Goal: Task Accomplishment & Management: Use online tool/utility

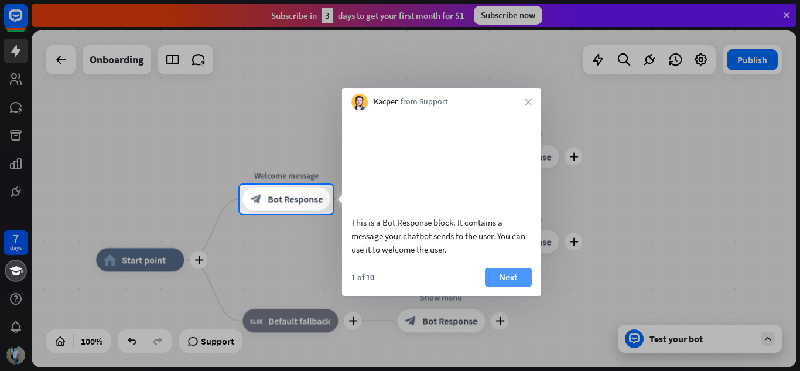
click at [513, 286] on button "Next" at bounding box center [508, 277] width 47 height 19
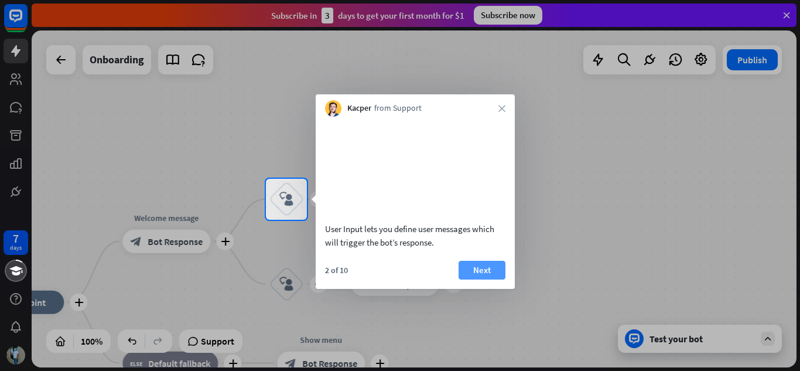
click at [479, 279] on button "Next" at bounding box center [481, 269] width 47 height 19
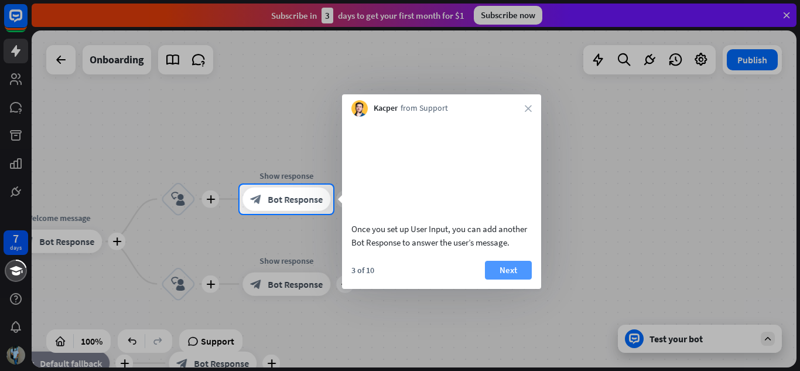
click at [504, 279] on button "Next" at bounding box center [508, 269] width 47 height 19
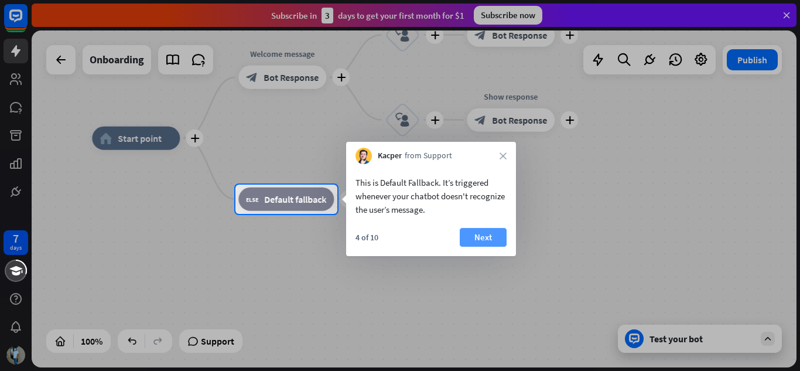
click at [482, 235] on button "Next" at bounding box center [483, 237] width 47 height 19
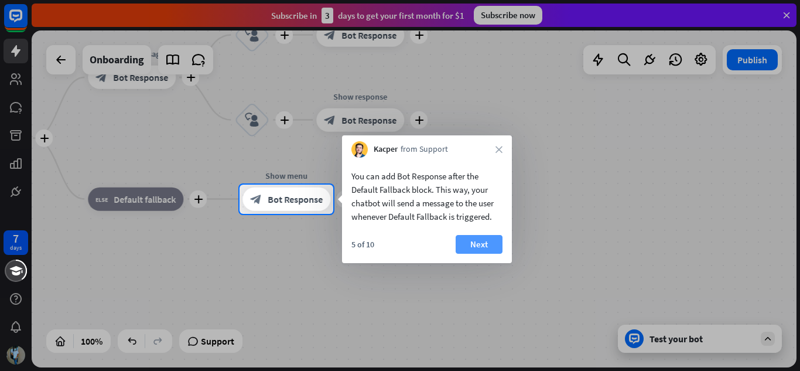
click at [491, 245] on button "Next" at bounding box center [478, 244] width 47 height 19
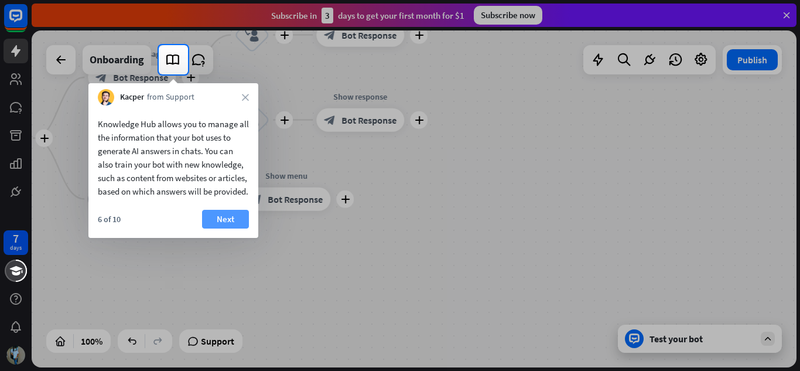
click at [227, 228] on button "Next" at bounding box center [225, 219] width 47 height 19
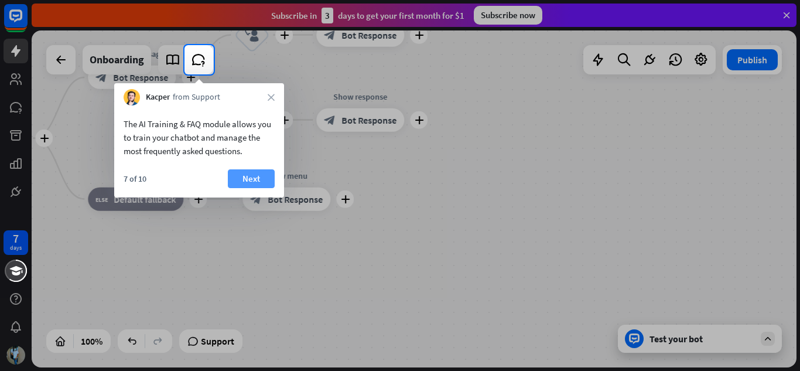
click at [242, 178] on button "Next" at bounding box center [251, 178] width 47 height 19
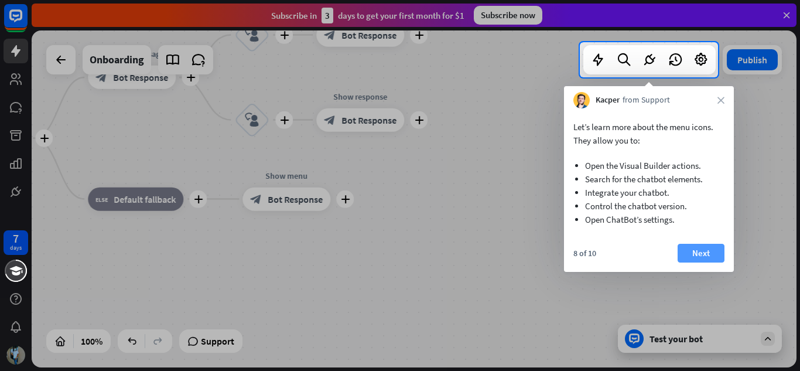
click at [704, 254] on button "Next" at bounding box center [700, 253] width 47 height 19
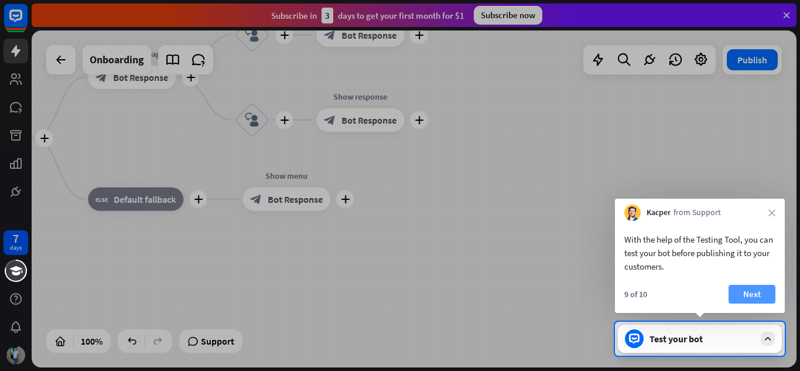
click at [751, 293] on button "Next" at bounding box center [751, 293] width 47 height 19
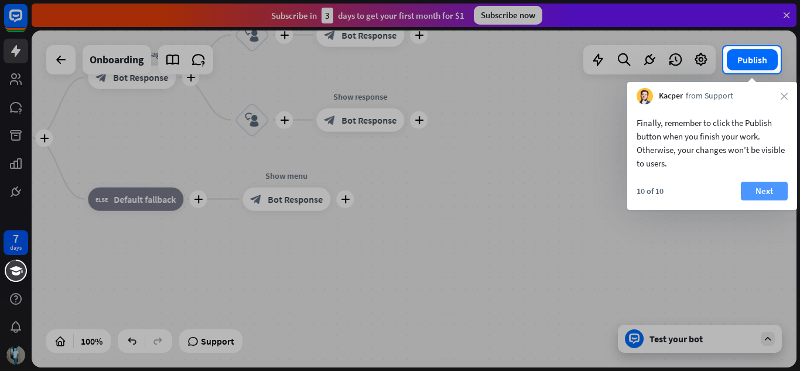
click at [767, 186] on button "Next" at bounding box center [764, 190] width 47 height 19
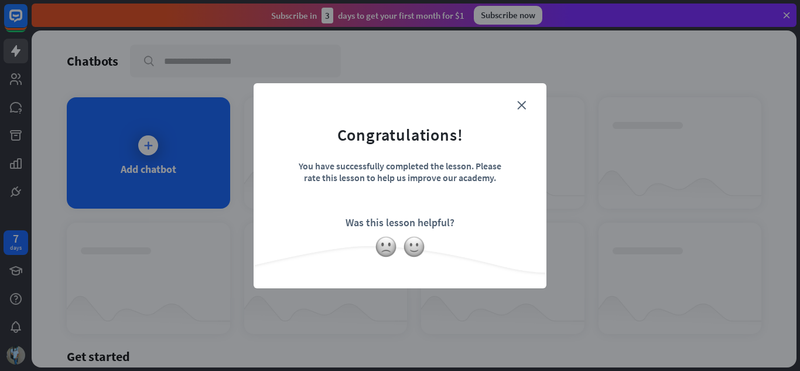
click at [526, 103] on form "Congratulations! You have successfully completed the lesson. Please rate this l…" at bounding box center [399, 168] width 263 height 140
click at [520, 106] on icon "close" at bounding box center [521, 105] width 9 height 9
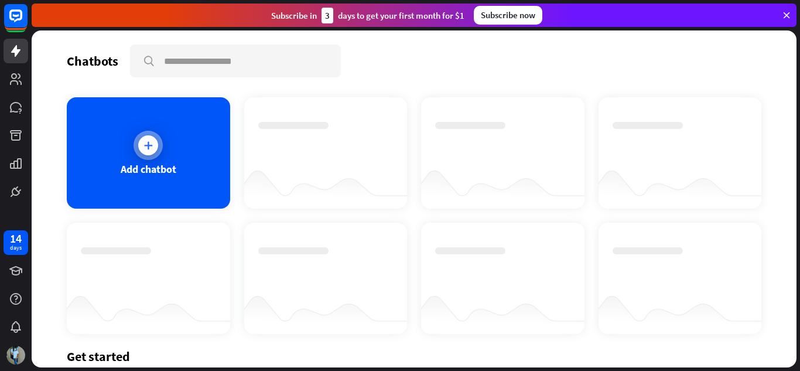
click at [177, 153] on div "Add chatbot" at bounding box center [148, 152] width 163 height 111
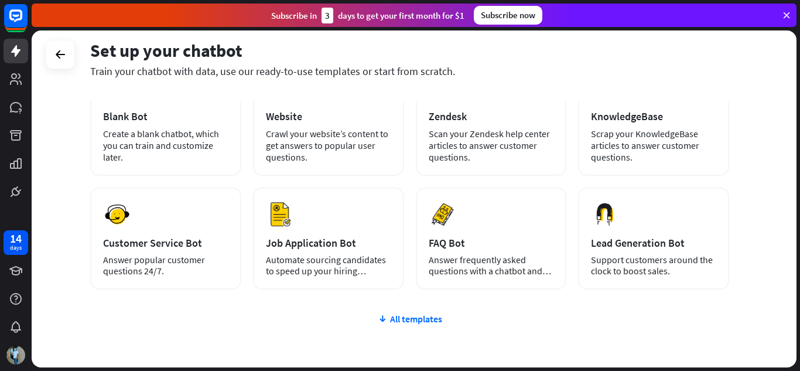
scroll to position [85, 0]
click at [685, 126] on div "AI KnowledgeBase Scrap your KnowledgeBase articles to answer customer questions." at bounding box center [653, 121] width 151 height 107
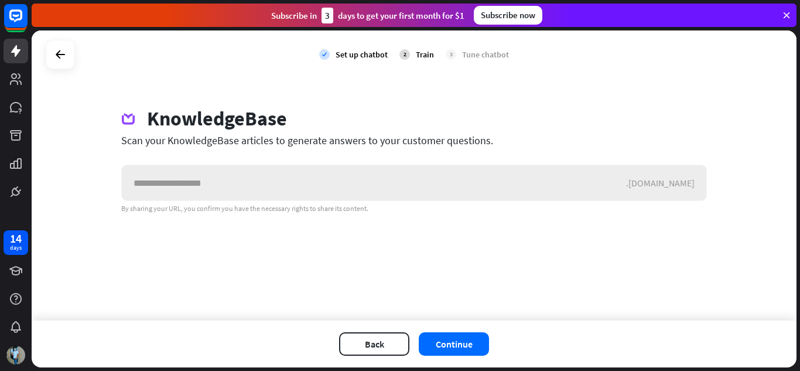
click at [166, 184] on input "text" at bounding box center [374, 182] width 504 height 35
click at [388, 338] on button "Back" at bounding box center [374, 343] width 70 height 23
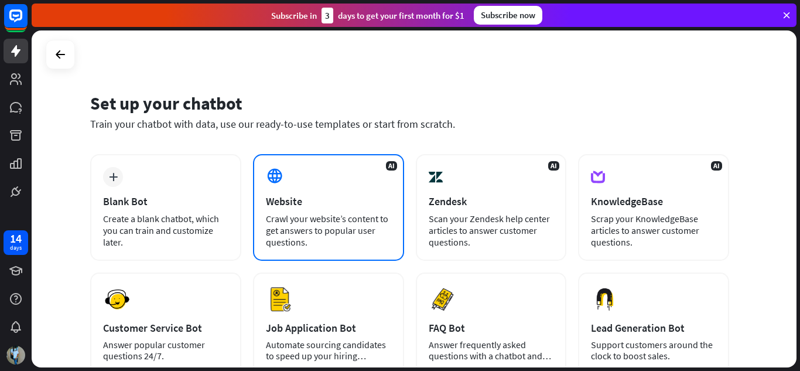
click at [293, 181] on div "AI Website Crawl your website’s content to get answers to popular user question…" at bounding box center [328, 207] width 151 height 107
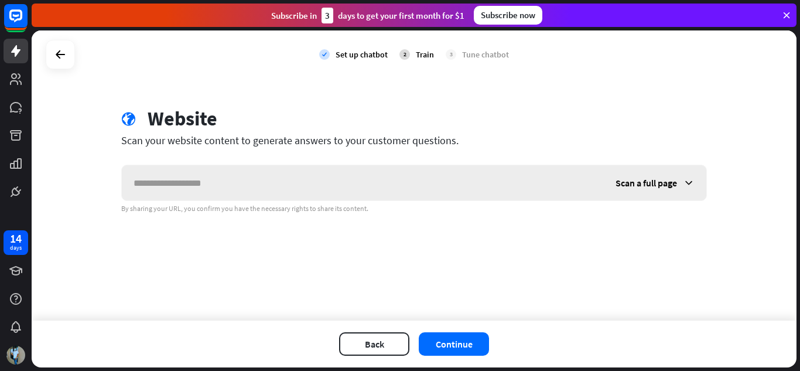
click at [171, 181] on input "text" at bounding box center [363, 182] width 482 height 35
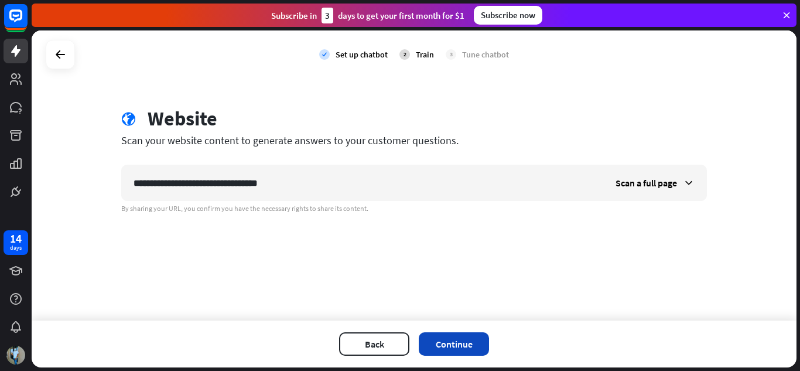
click at [455, 346] on button "Continue" at bounding box center [454, 343] width 70 height 23
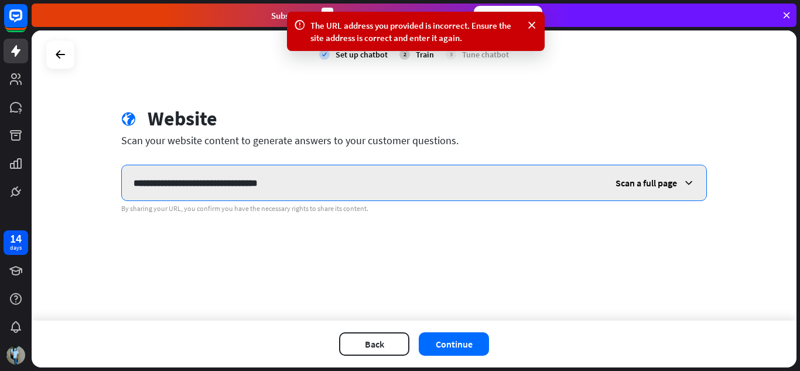
click at [289, 180] on input "**********" at bounding box center [363, 182] width 482 height 35
type input "*"
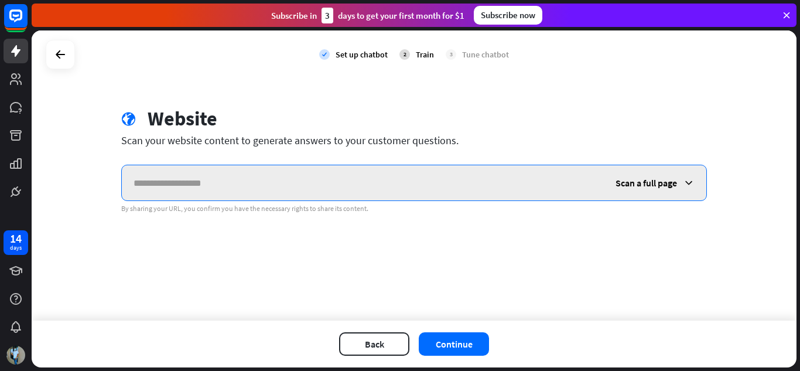
click at [187, 179] on input "text" at bounding box center [363, 182] width 482 height 35
paste input "**********"
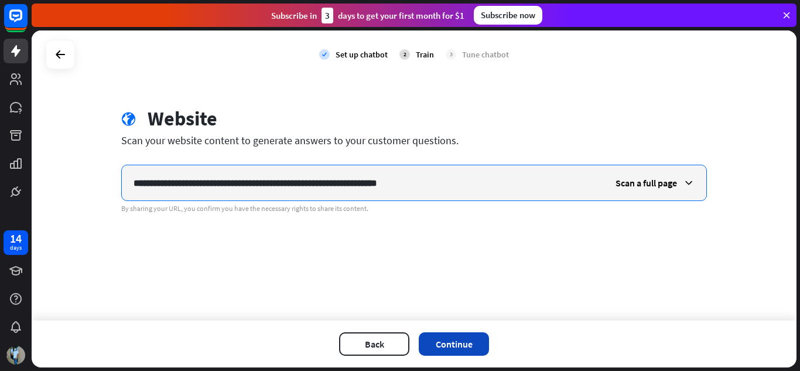
type input "**********"
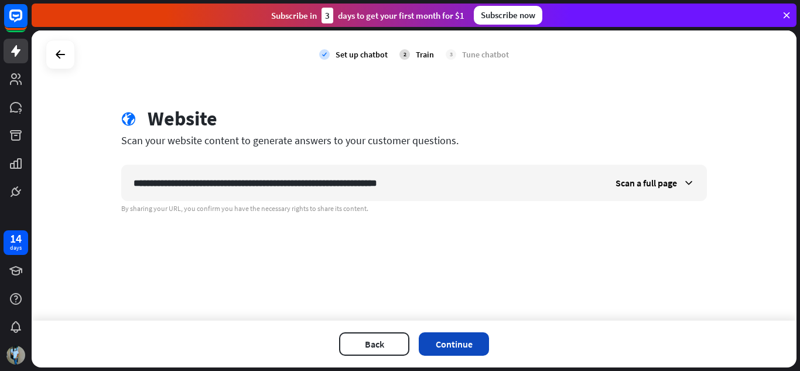
click at [468, 337] on button "Continue" at bounding box center [454, 343] width 70 height 23
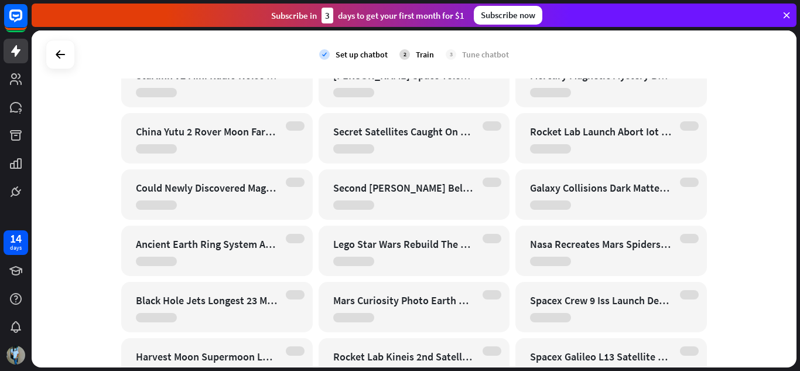
scroll to position [8937, 0]
click at [357, 143] on div at bounding box center [353, 147] width 41 height 9
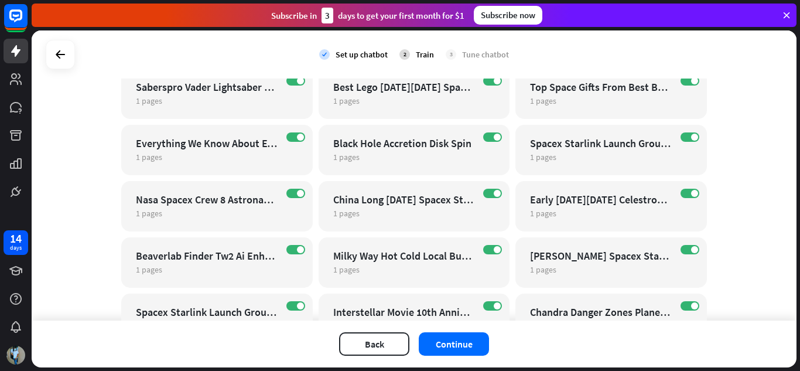
scroll to position [1127, 0]
click at [447, 341] on button "Continue" at bounding box center [454, 343] width 70 height 23
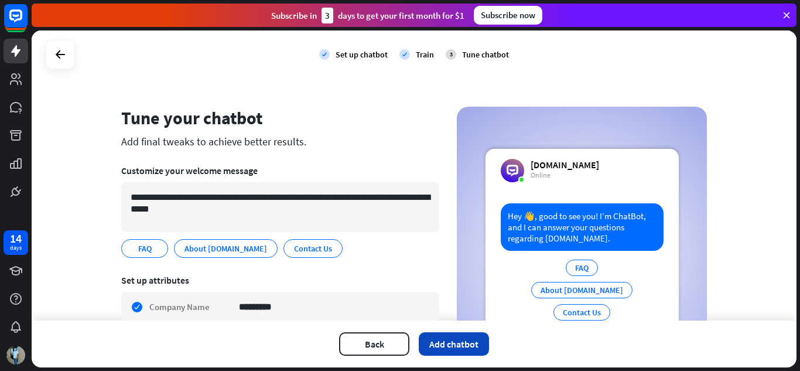
click at [455, 345] on button "Add chatbot" at bounding box center [454, 343] width 70 height 23
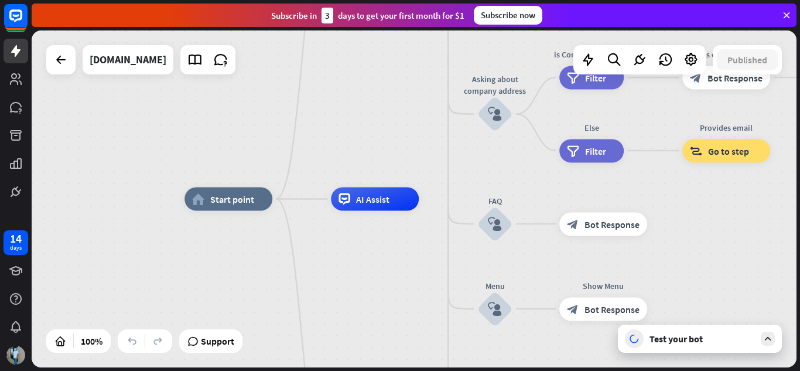
click at [692, 338] on div "Test your bot" at bounding box center [701, 338] width 105 height 12
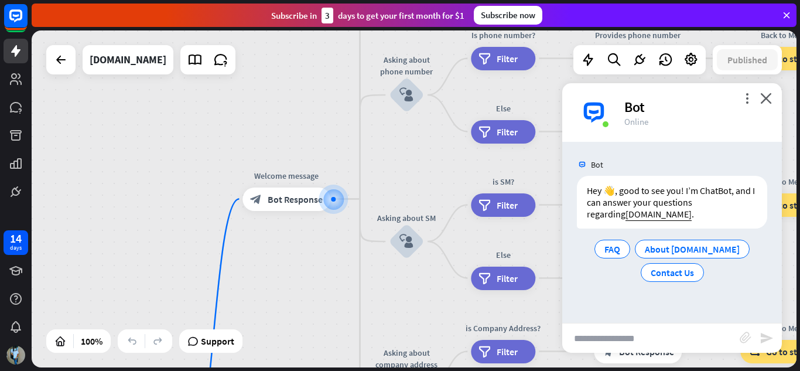
click at [602, 340] on input "text" at bounding box center [650, 337] width 177 height 29
type input "*****"
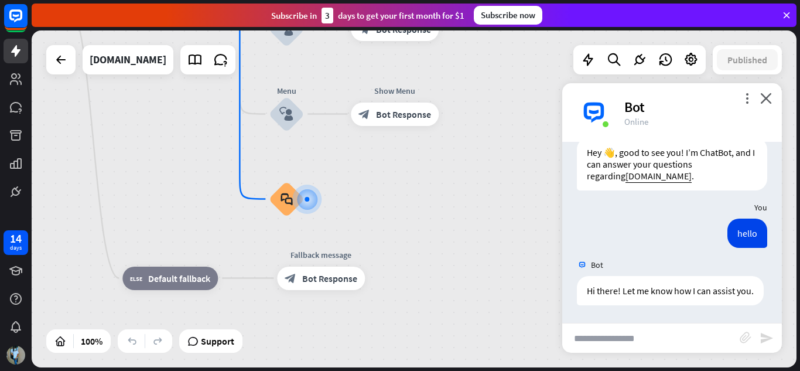
scroll to position [50, 0]
type input "**********"
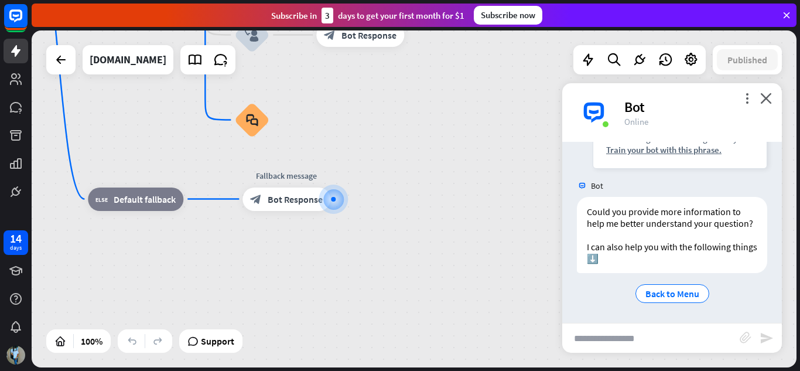
scroll to position [316, 0]
click at [676, 291] on span "Back to Menu" at bounding box center [672, 293] width 54 height 12
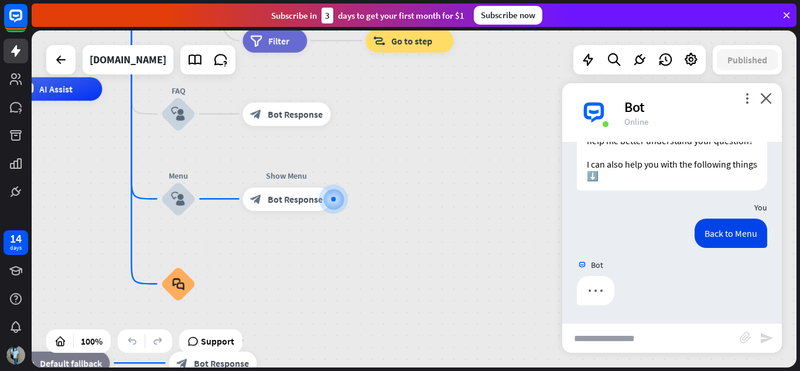
scroll to position [399, 0]
click at [611, 333] on input "text" at bounding box center [650, 337] width 177 height 29
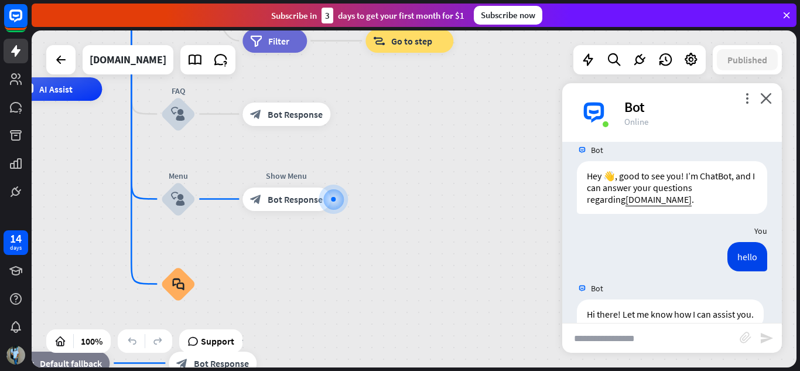
scroll to position [13, 0]
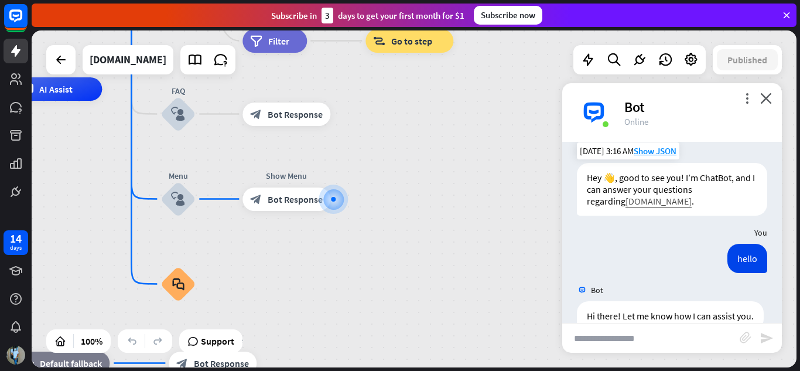
click at [656, 203] on link "[DOMAIN_NAME]" at bounding box center [658, 201] width 66 height 12
click at [601, 83] on div "home_2 Start point Welcome message block_bot_response Bot Response About us blo…" at bounding box center [414, 198] width 765 height 337
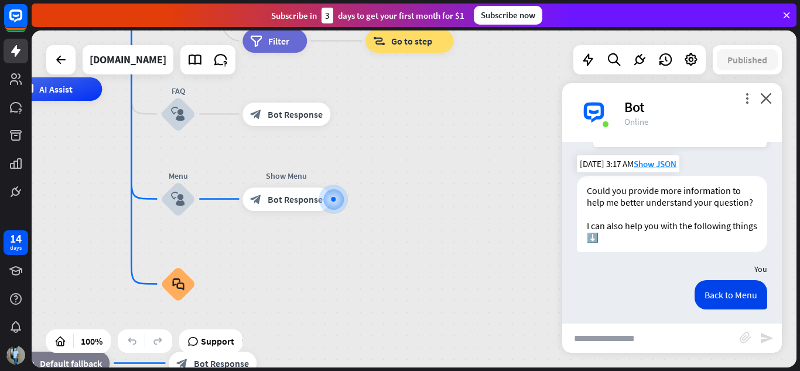
scroll to position [0, 0]
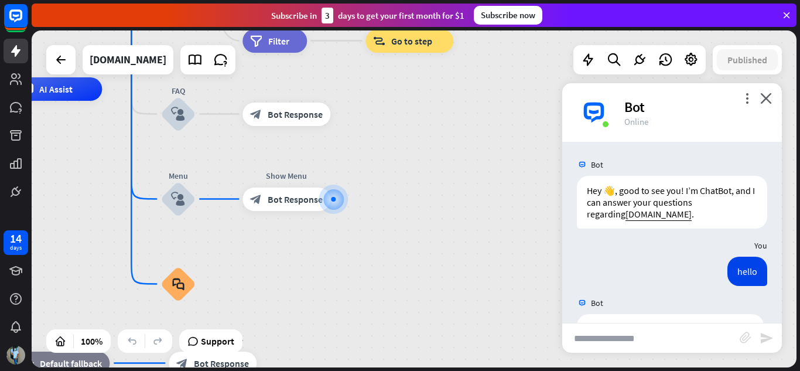
click at [487, 163] on div "home_2 Start point Welcome message block_bot_response Bot Response About us blo…" at bounding box center [250, 257] width 765 height 337
click at [215, 361] on span "Bot Response" at bounding box center [221, 363] width 55 height 12
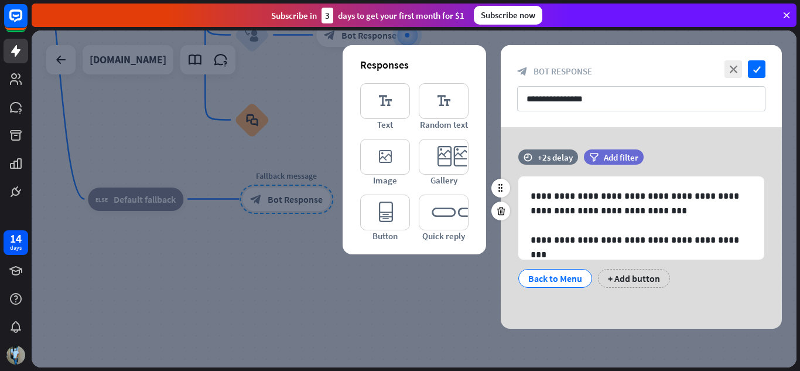
click at [567, 275] on div "Back to Menu" at bounding box center [555, 278] width 54 height 18
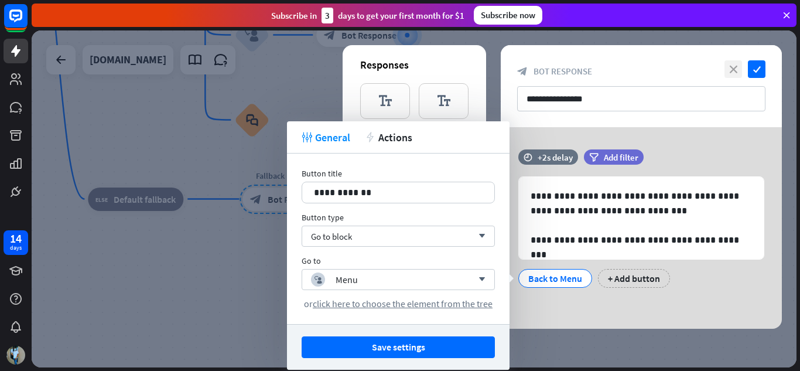
click at [730, 71] on icon "close" at bounding box center [733, 69] width 18 height 18
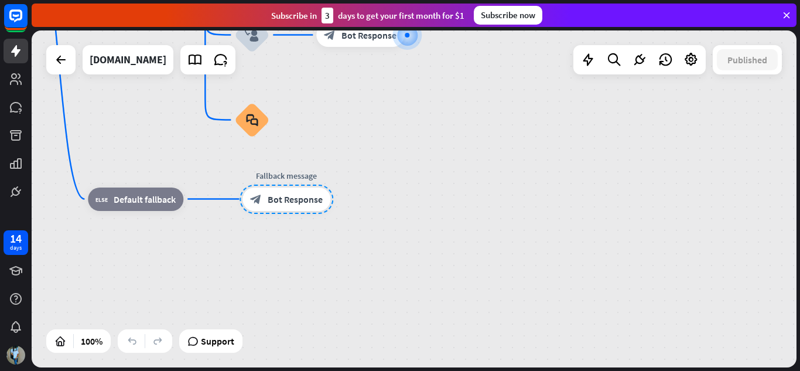
click at [730, 71] on div "Published" at bounding box center [746, 59] width 69 height 29
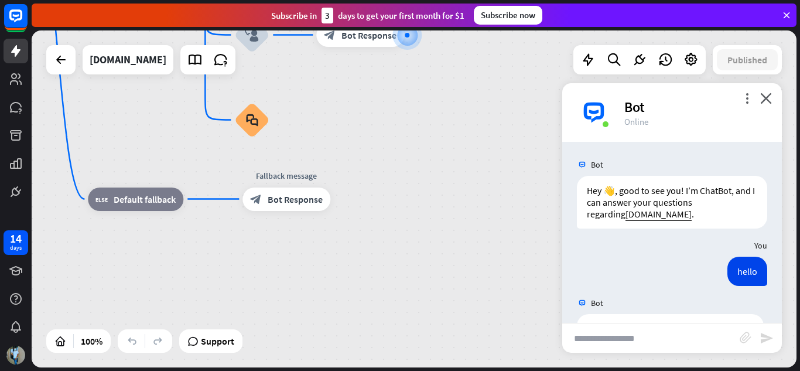
click at [730, 71] on div "Published" at bounding box center [746, 59] width 69 height 29
click at [122, 210] on div "block_fallback Default fallback" at bounding box center [135, 198] width 95 height 23
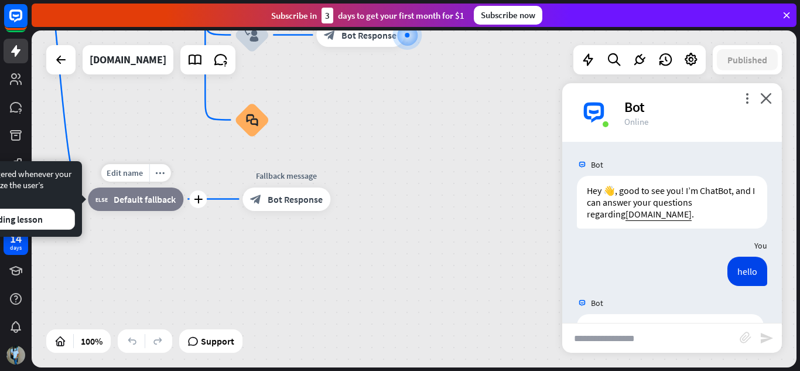
click at [128, 200] on span "Default fallback" at bounding box center [145, 199] width 62 height 12
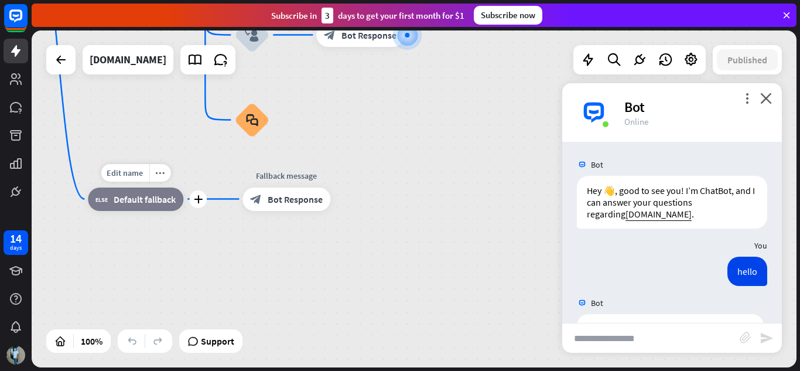
click at [147, 198] on span "Default fallback" at bounding box center [145, 199] width 62 height 12
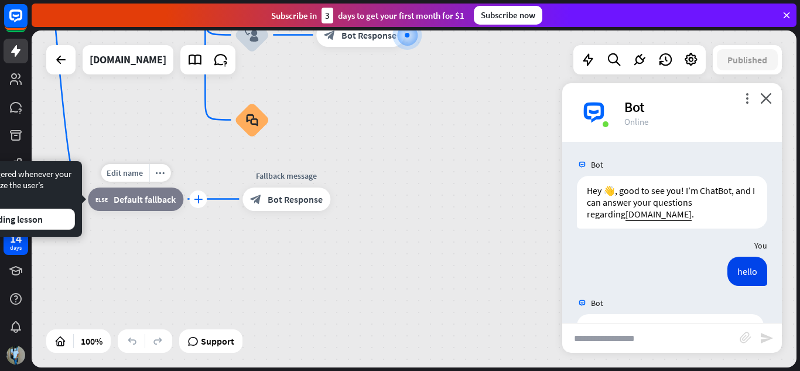
click at [196, 200] on icon "plus" at bounding box center [198, 199] width 9 height 8
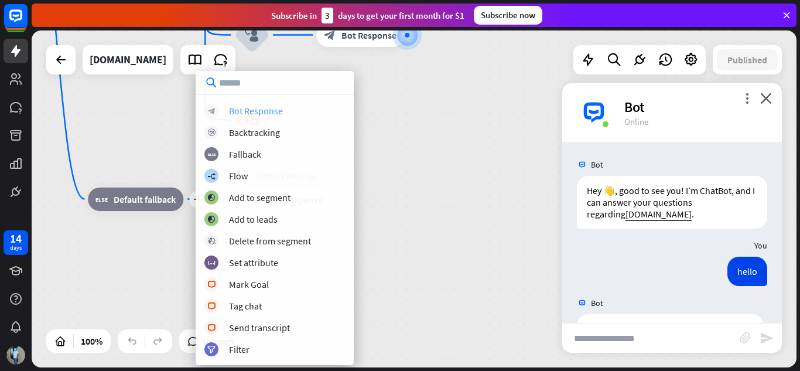
click at [267, 111] on div "Bot Response" at bounding box center [256, 111] width 54 height 12
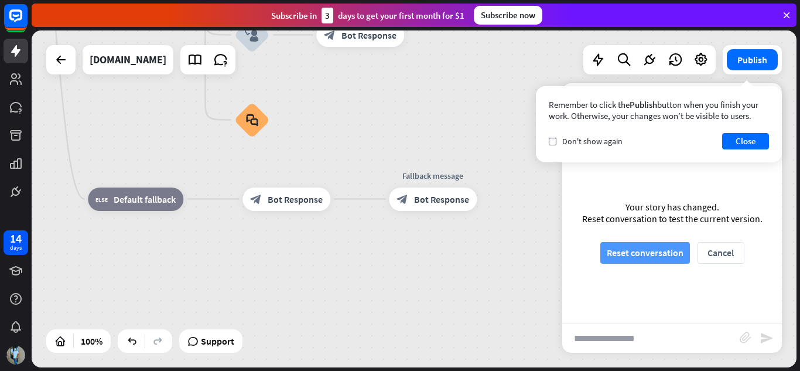
click at [644, 255] on button "Reset conversation" at bounding box center [645, 253] width 90 height 22
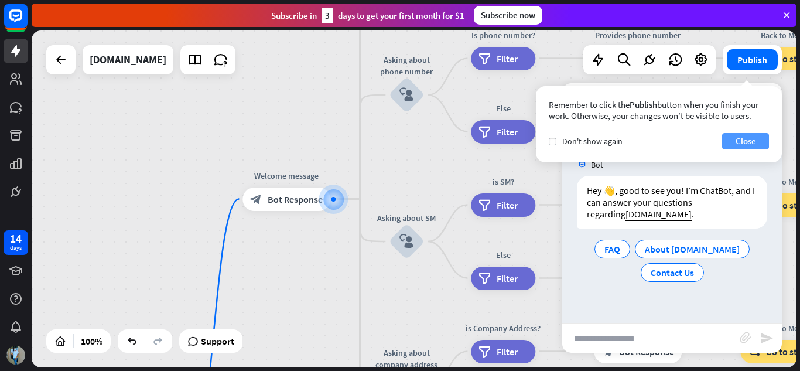
click at [731, 145] on button "Close" at bounding box center [745, 141] width 47 height 16
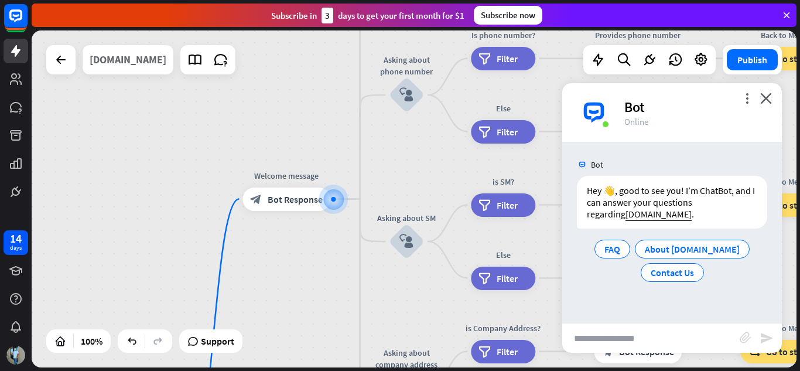
click at [119, 57] on div "[DOMAIN_NAME]" at bounding box center [128, 59] width 77 height 29
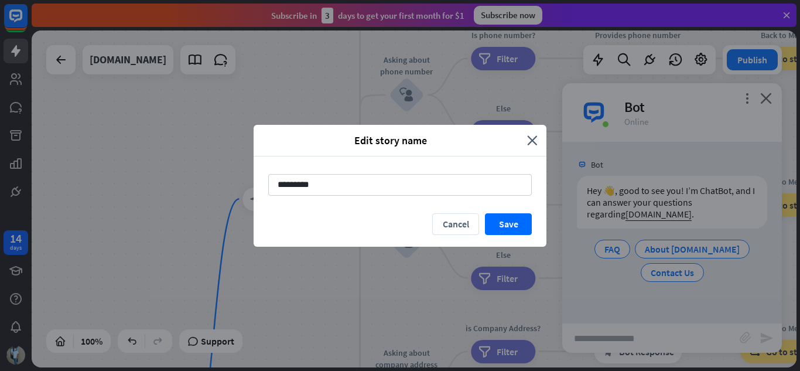
click at [379, 274] on div "Edit story name close ********* Cancel Save" at bounding box center [400, 185] width 800 height 371
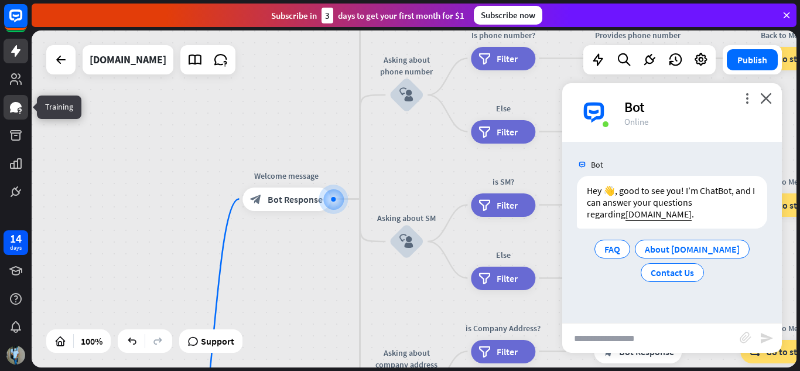
click at [16, 106] on icon at bounding box center [16, 107] width 12 height 11
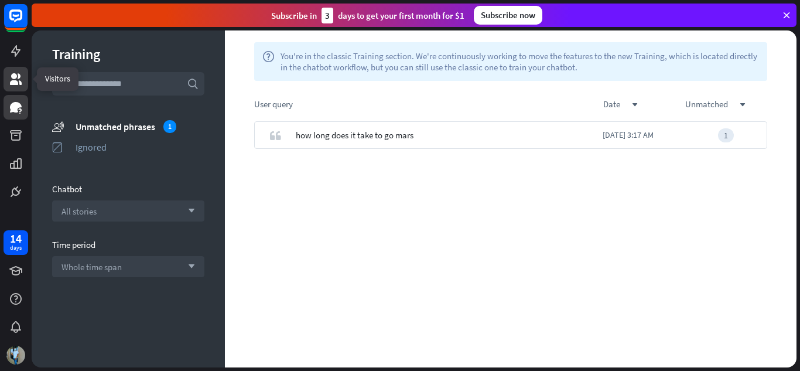
click at [18, 77] on icon at bounding box center [16, 79] width 14 height 14
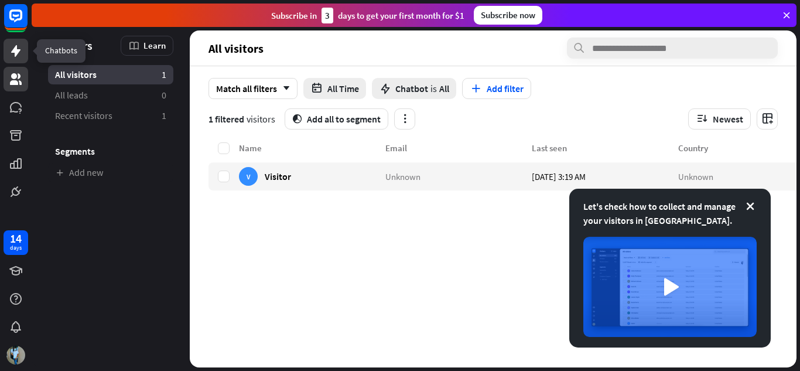
click at [19, 55] on icon at bounding box center [16, 51] width 14 height 14
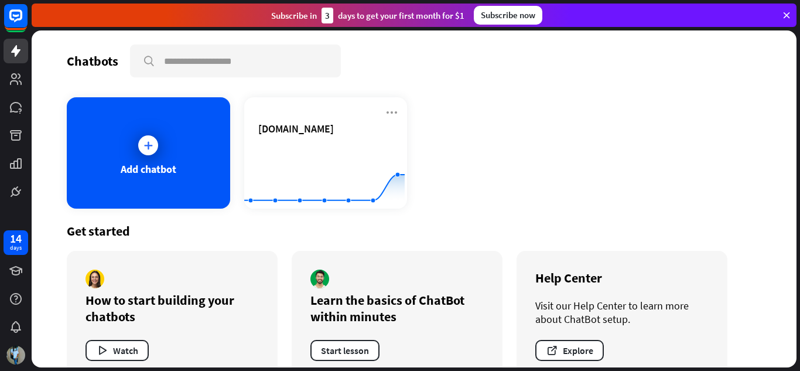
scroll to position [26, 0]
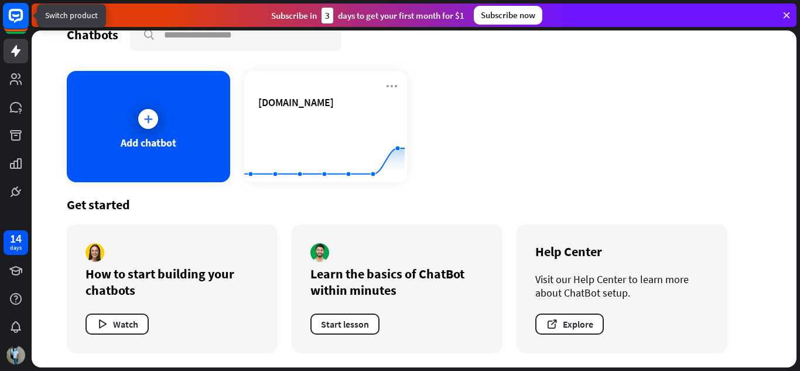
click at [15, 12] on rect at bounding box center [16, 16] width 26 height 26
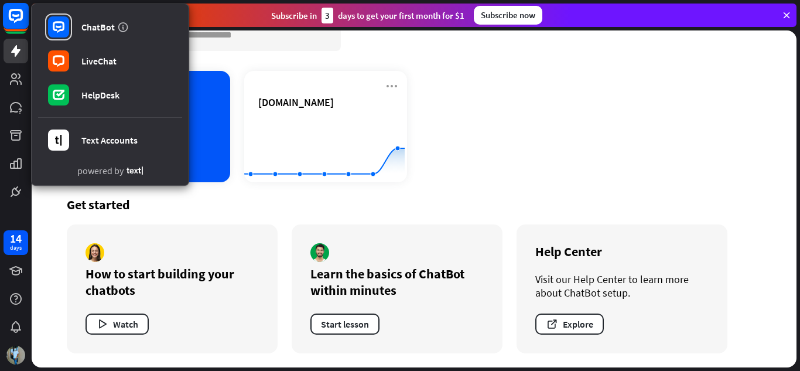
click at [15, 12] on rect at bounding box center [16, 16] width 26 height 26
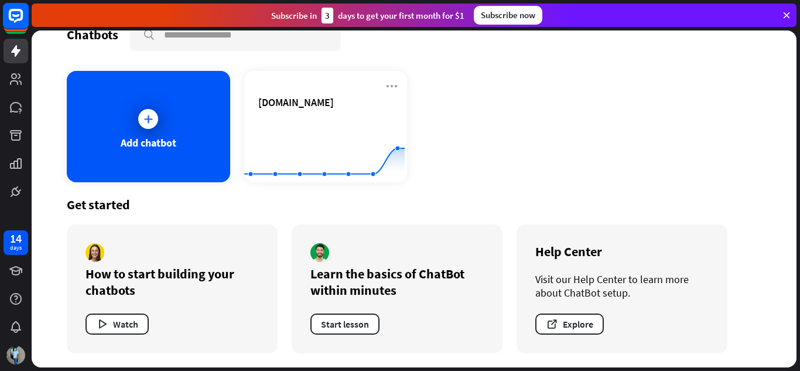
click at [15, 12] on rect at bounding box center [16, 16] width 26 height 26
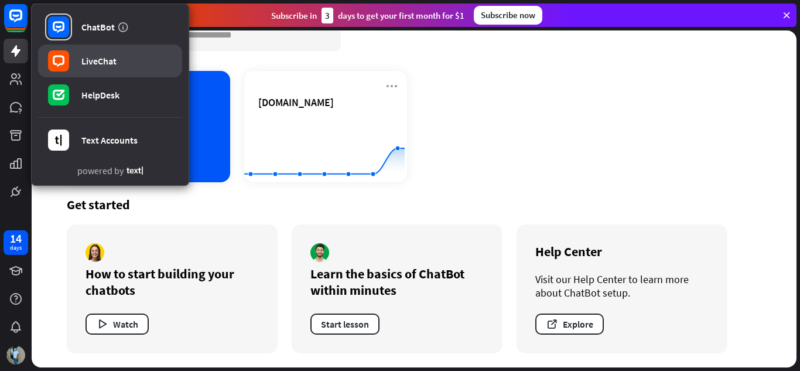
click at [81, 61] on link "LiveChat" at bounding box center [110, 60] width 144 height 33
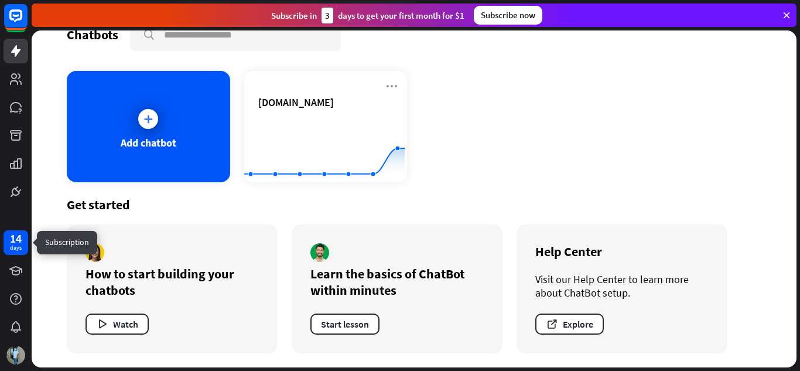
click at [17, 247] on div "days" at bounding box center [16, 248] width 12 height 8
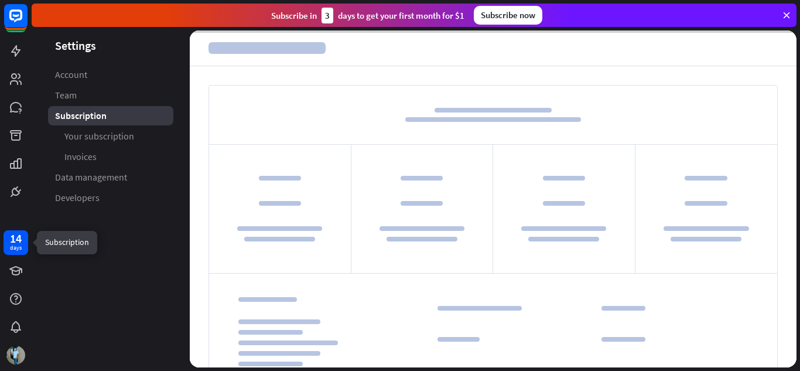
click at [17, 247] on div "days" at bounding box center [16, 248] width 12 height 8
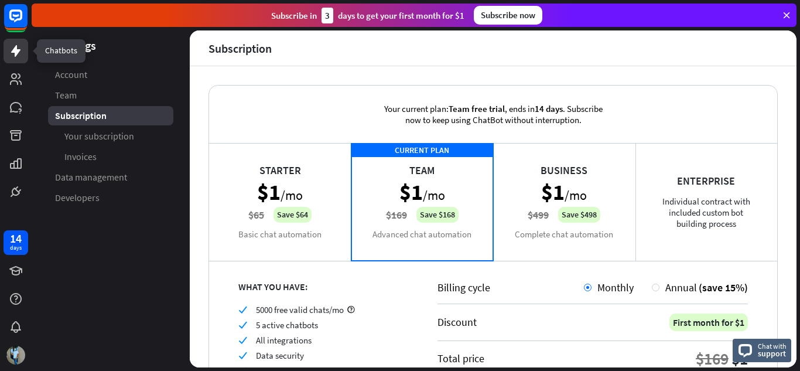
click at [18, 52] on icon at bounding box center [15, 51] width 9 height 12
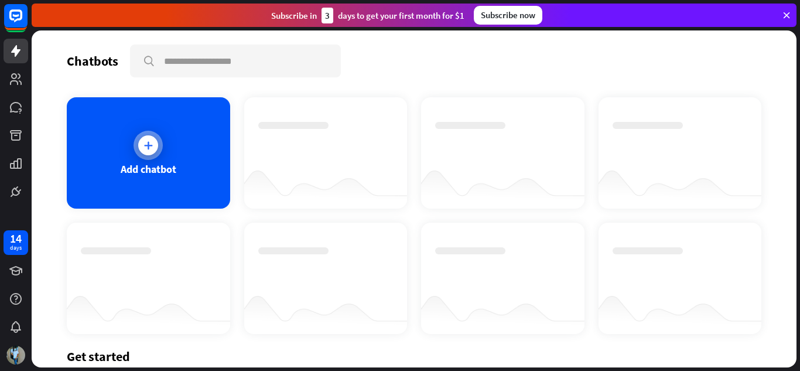
click at [208, 140] on div "Add chatbot" at bounding box center [148, 152] width 163 height 111
